Goal: Submit feedback/report problem

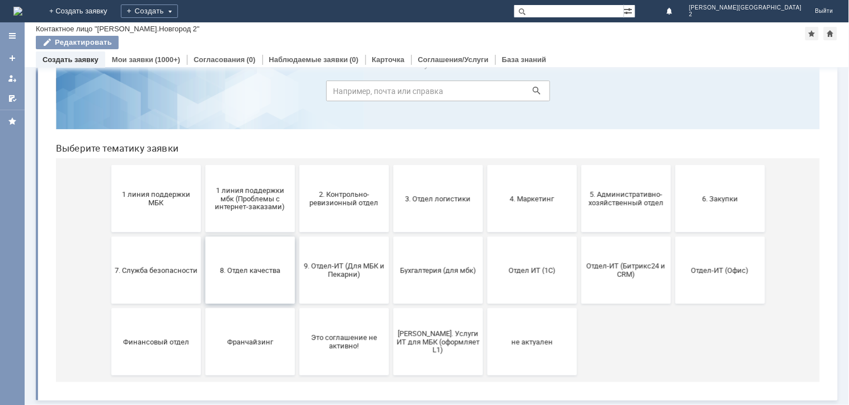
scroll to position [49, 0]
click at [162, 340] on span "Финансовый отдел" at bounding box center [155, 341] width 83 height 8
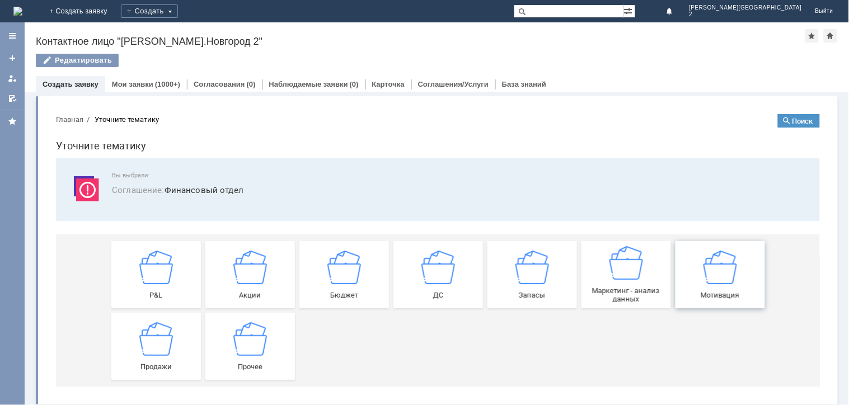
click at [725, 297] on span "Мотивация" at bounding box center [719, 294] width 83 height 8
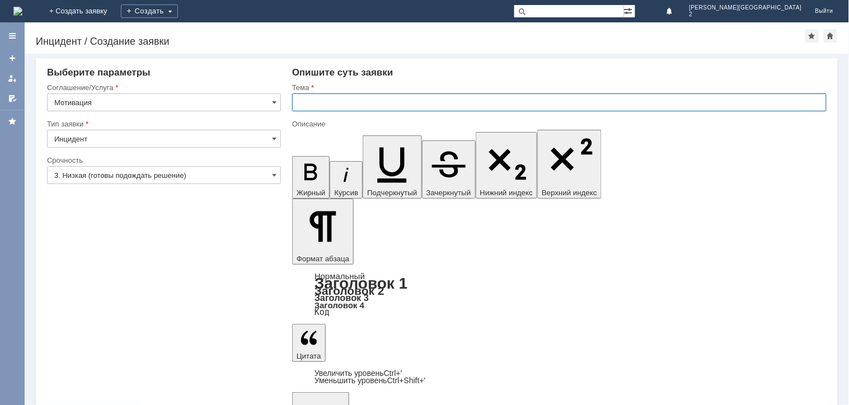
click at [303, 102] on input "text" at bounding box center [559, 102] width 534 height 18
type input "некорректные данные в мат. файле"
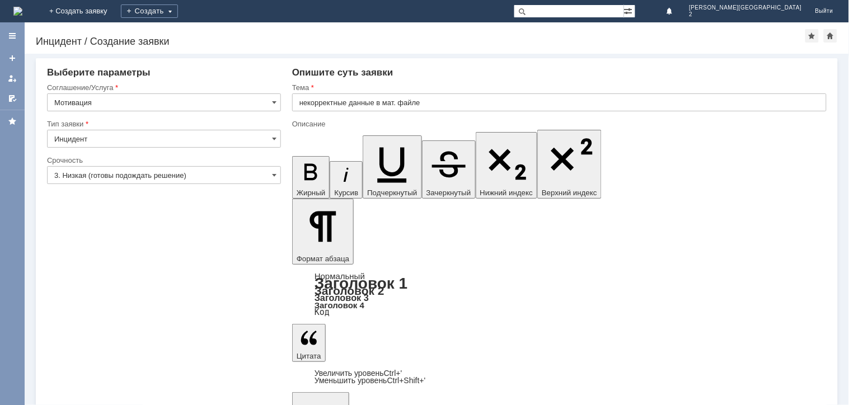
click at [273, 172] on span at bounding box center [274, 175] width 4 height 9
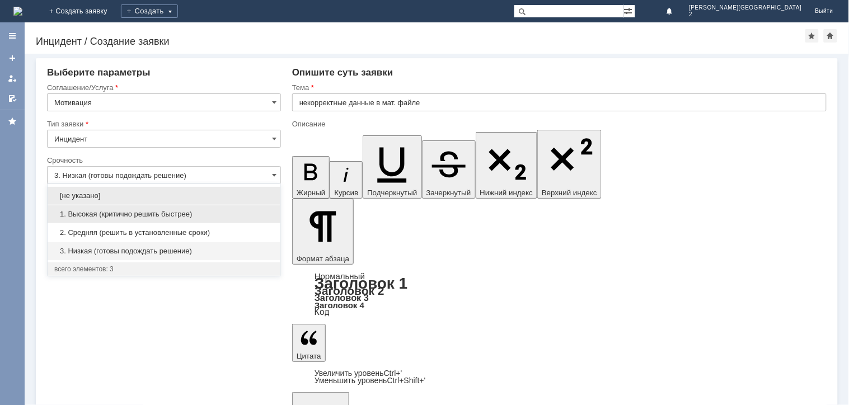
click at [147, 214] on span "1. Высокая (критично решить быстрее)" at bounding box center [163, 214] width 219 height 9
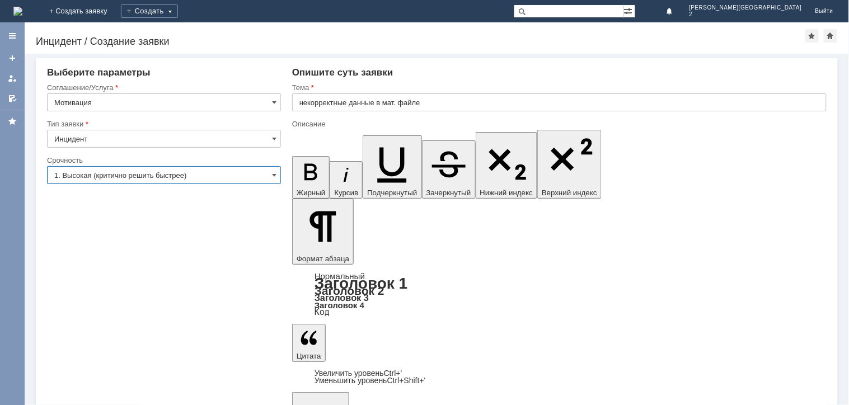
type input "1. Высокая (критично решить быстрее)"
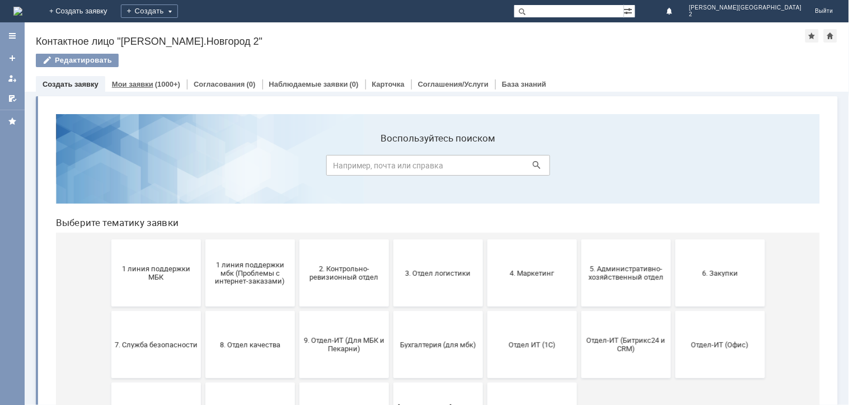
click at [157, 84] on div "(1000+)" at bounding box center [167, 84] width 25 height 8
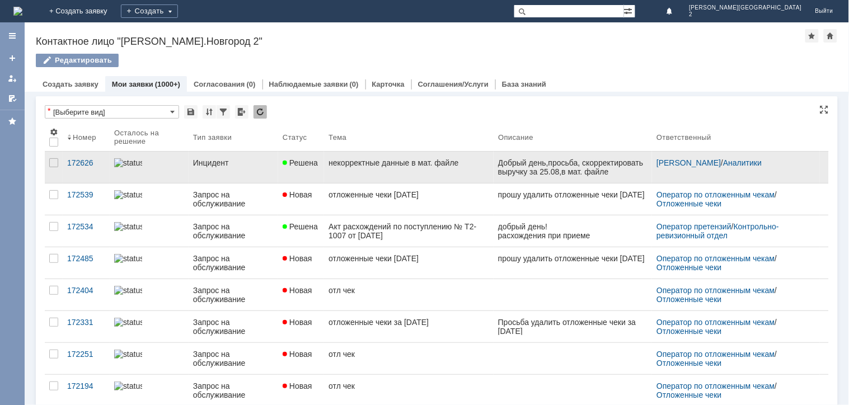
click at [256, 172] on link "Инцидент" at bounding box center [234, 167] width 90 height 31
